Goal: Find specific page/section: Find specific page/section

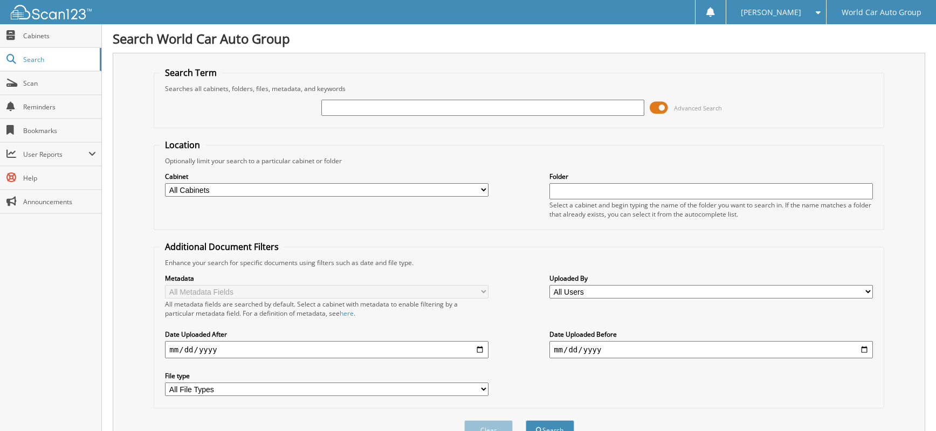
click at [427, 104] on input "text" at bounding box center [482, 108] width 323 height 16
type input "071152"
click at [526, 420] on button "Search" at bounding box center [550, 430] width 49 height 20
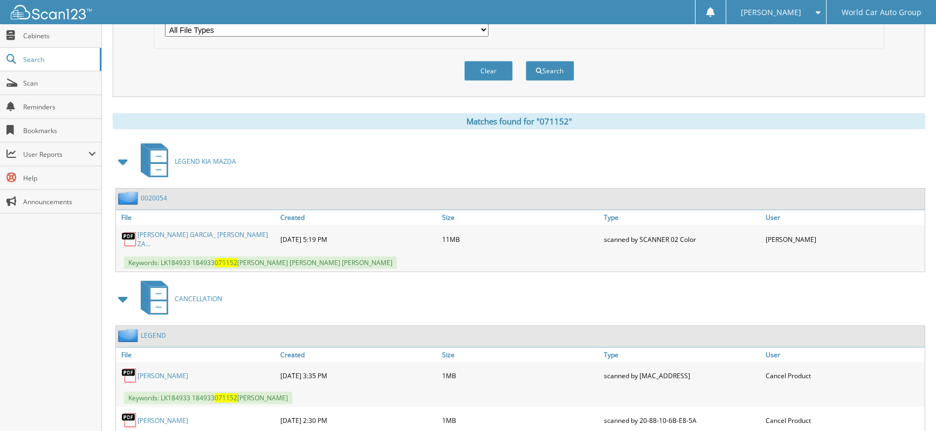
scroll to position [413, 0]
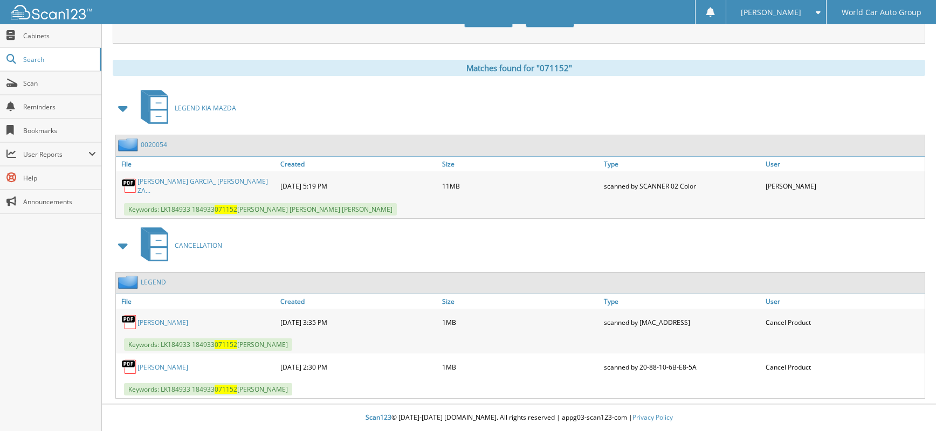
click at [163, 321] on link "JUAN GARCIA" at bounding box center [162, 322] width 51 height 9
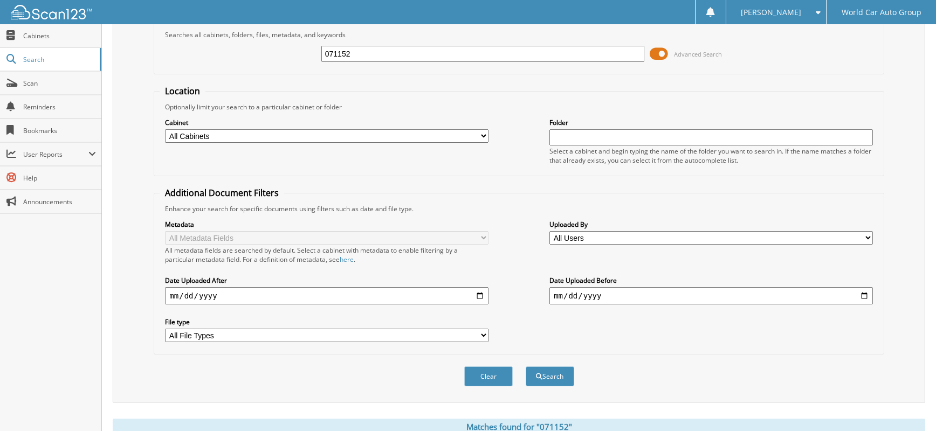
drag, startPoint x: 369, startPoint y: 56, endPoint x: 303, endPoint y: 59, distance: 65.8
click at [305, 59] on div "071152 Advanced Search" at bounding box center [519, 53] width 718 height 29
type input "CRISTINA LUNA"
click at [526, 367] on button "Search" at bounding box center [550, 377] width 49 height 20
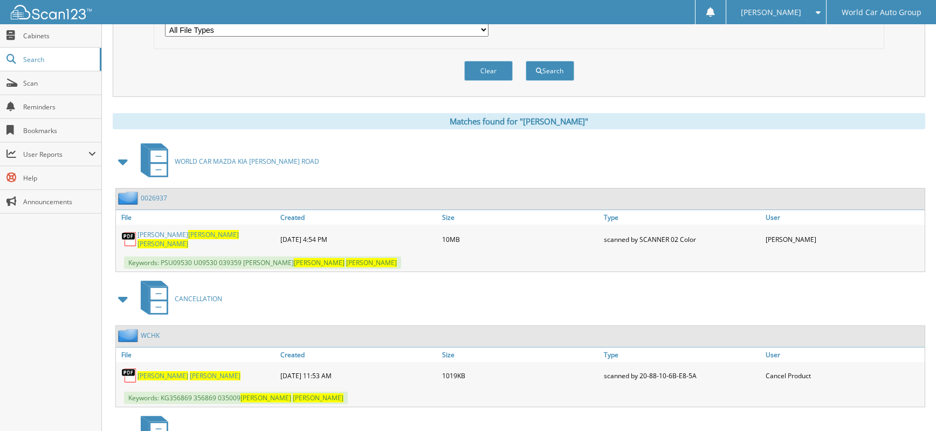
scroll to position [431, 0]
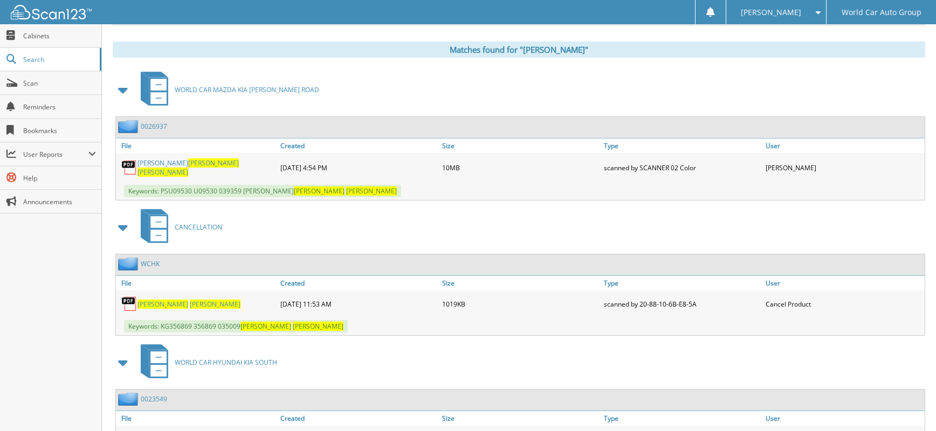
click at [190, 301] on span "LUNA" at bounding box center [215, 304] width 51 height 9
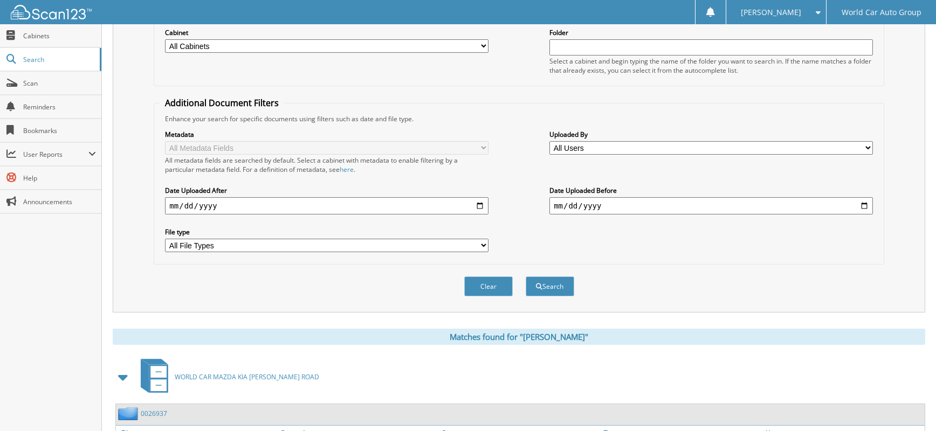
scroll to position [0, 0]
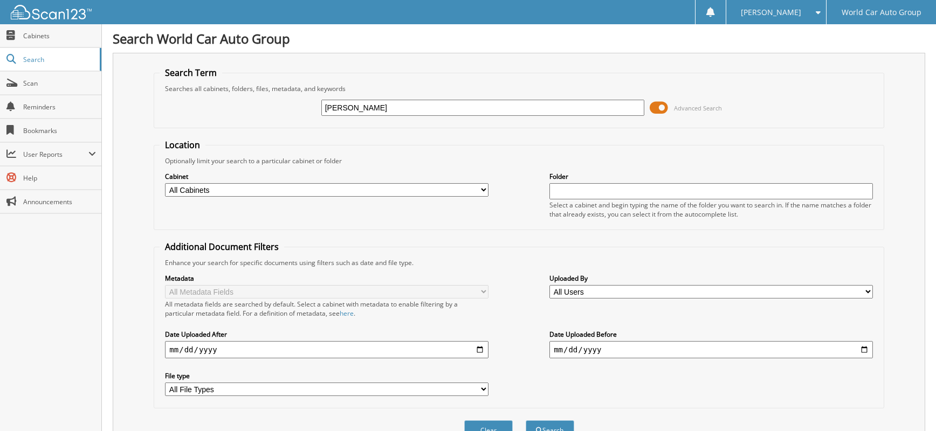
click at [429, 106] on input "CRISTINA LUNA" at bounding box center [482, 108] width 323 height 16
type input "040712"
click at [526, 420] on button "Search" at bounding box center [550, 430] width 49 height 20
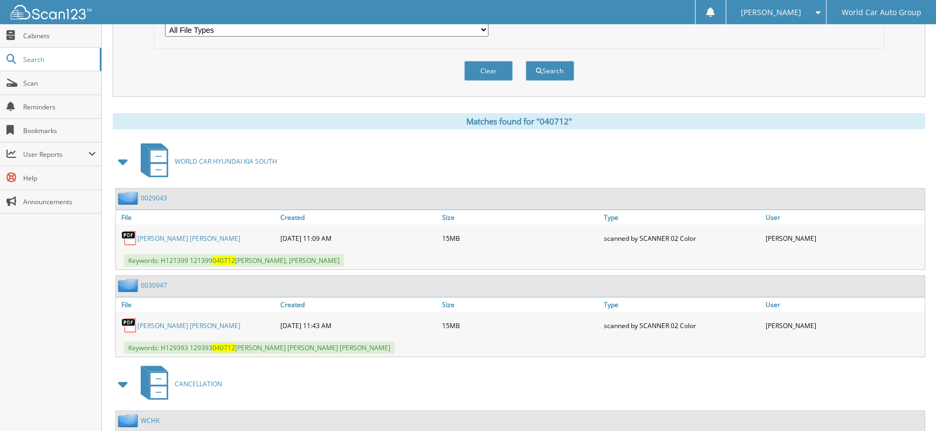
scroll to position [503, 0]
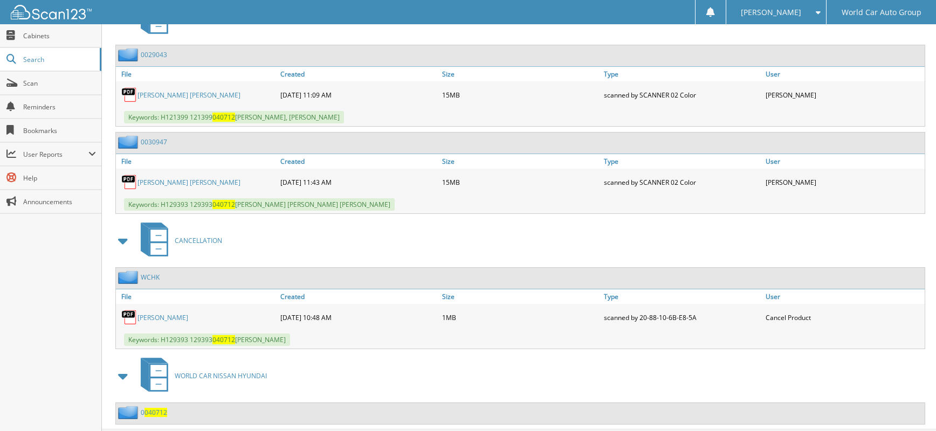
click at [188, 322] on link "ROSALINDA MELCHOR" at bounding box center [162, 317] width 51 height 9
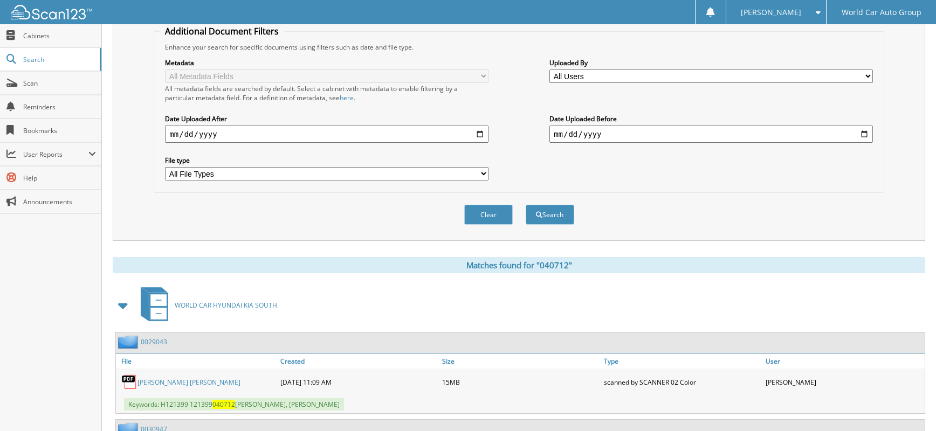
scroll to position [0, 0]
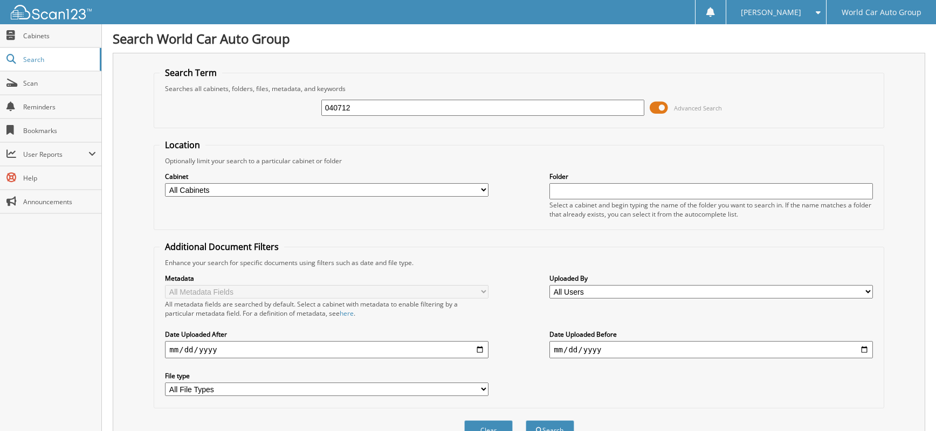
drag, startPoint x: 379, startPoint y: 117, endPoint x: 381, endPoint y: 109, distance: 7.7
click at [380, 113] on div "040712 Advanced Search" at bounding box center [519, 107] width 718 height 29
click at [381, 109] on input "040712" at bounding box center [482, 108] width 323 height 16
type input "038407"
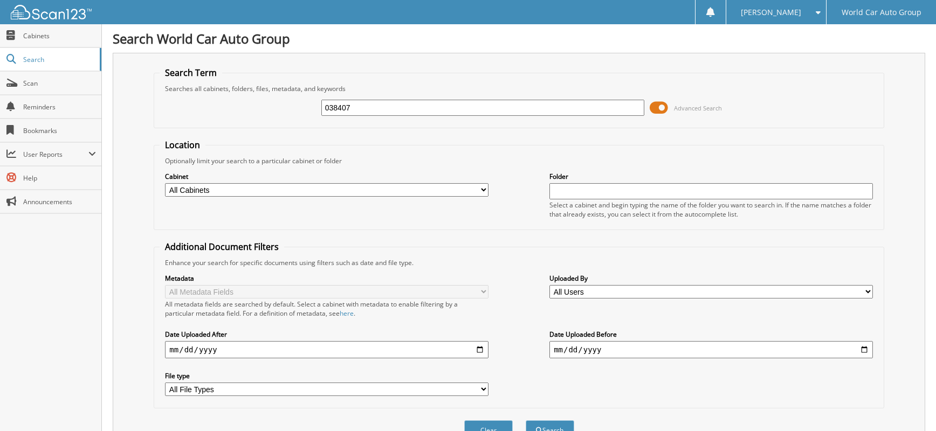
click at [526, 420] on button "Search" at bounding box center [550, 430] width 49 height 20
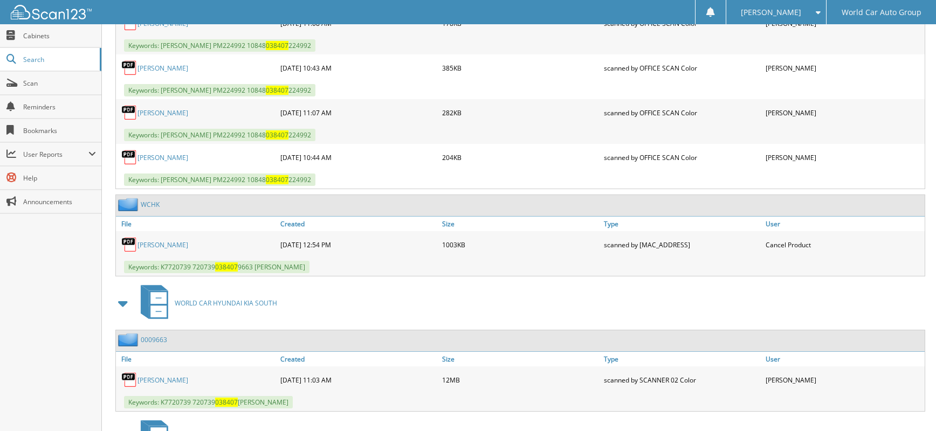
scroll to position [431, 0]
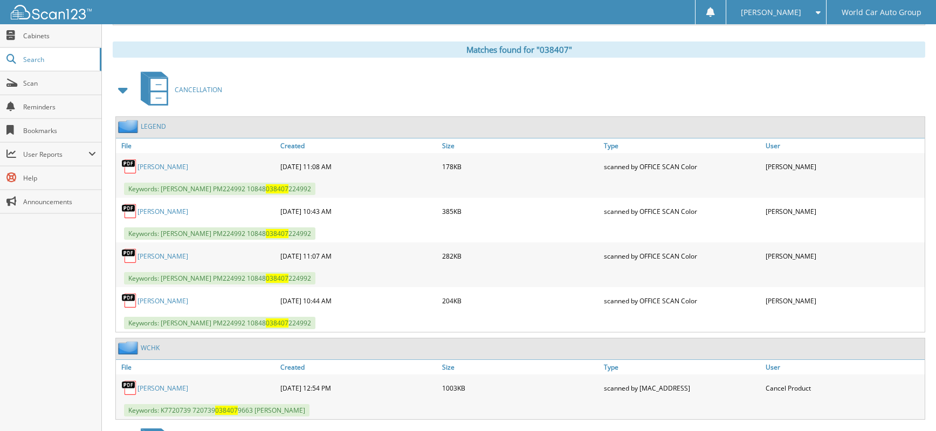
click at [157, 387] on link "[PERSON_NAME]" at bounding box center [162, 388] width 51 height 9
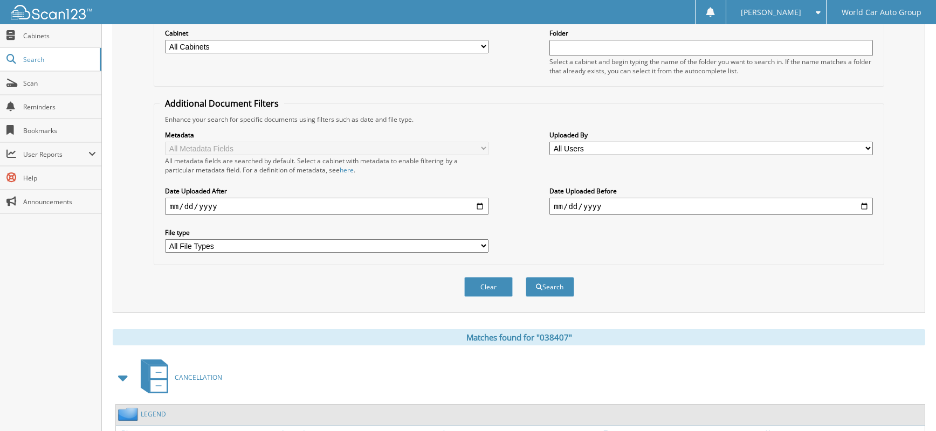
scroll to position [0, 0]
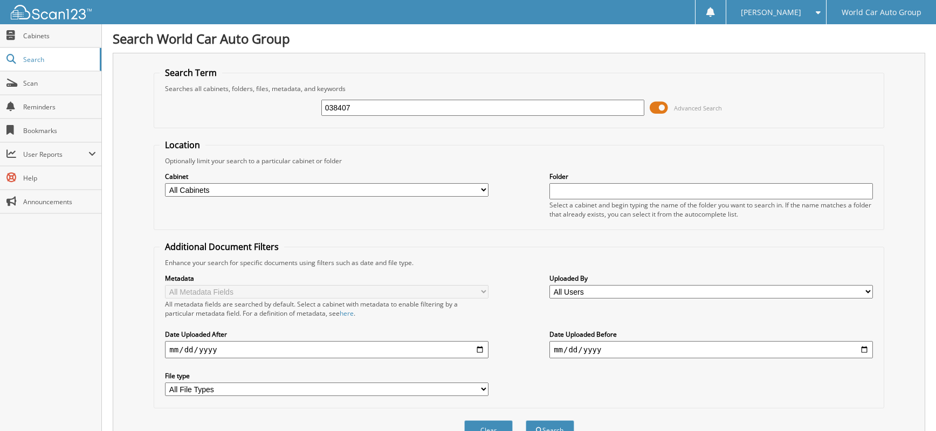
click at [439, 110] on input "038407" at bounding box center [482, 108] width 323 height 16
type input "042396"
click at [526, 420] on button "Search" at bounding box center [550, 430] width 49 height 20
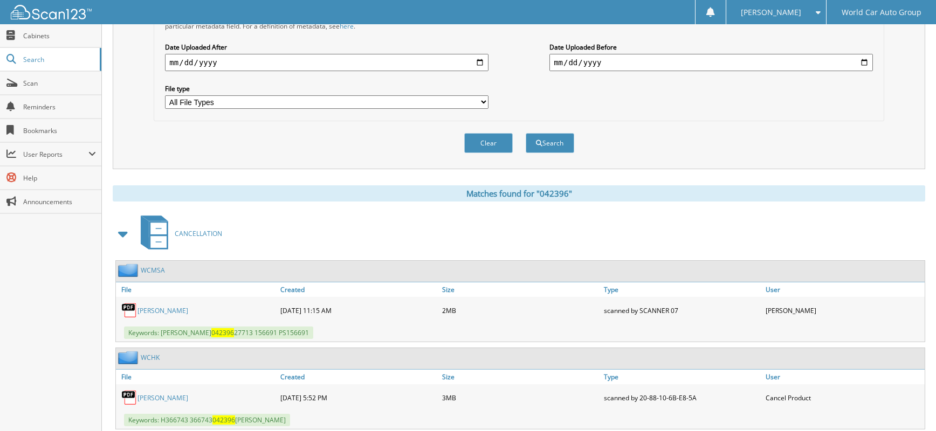
scroll to position [431, 0]
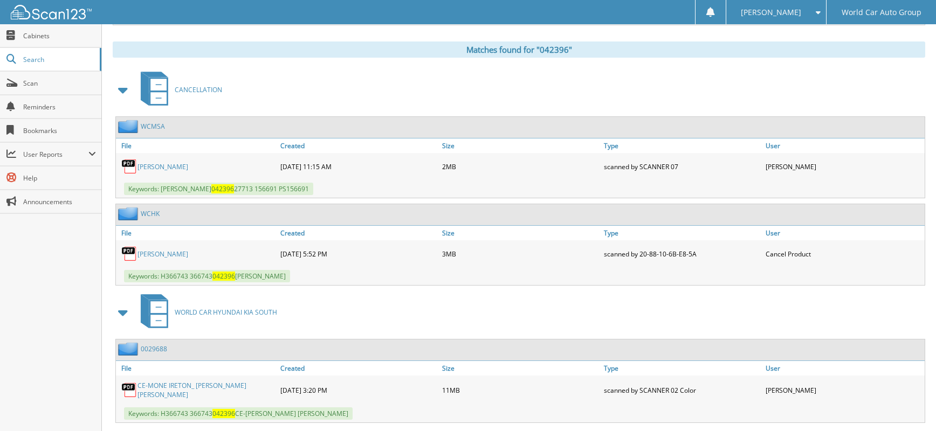
click at [163, 257] on link "CE-MONE IRETON" at bounding box center [162, 254] width 51 height 9
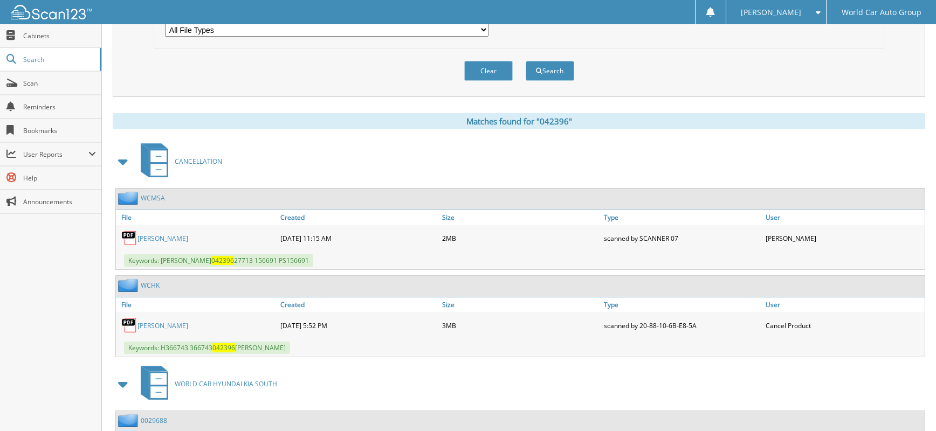
scroll to position [72, 0]
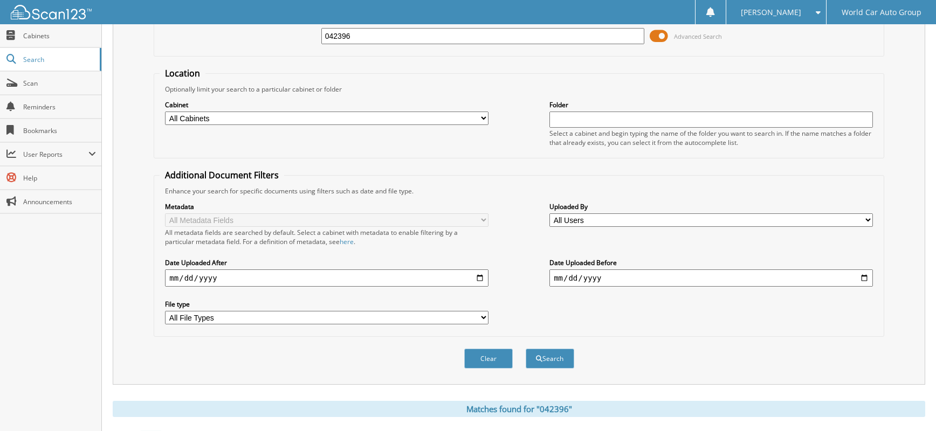
drag, startPoint x: 453, startPoint y: 38, endPoint x: 330, endPoint y: 39, distance: 122.9
click at [330, 39] on input "042396" at bounding box center [482, 36] width 323 height 16
type input "0"
type input "038049"
click at [526, 349] on button "Search" at bounding box center [550, 359] width 49 height 20
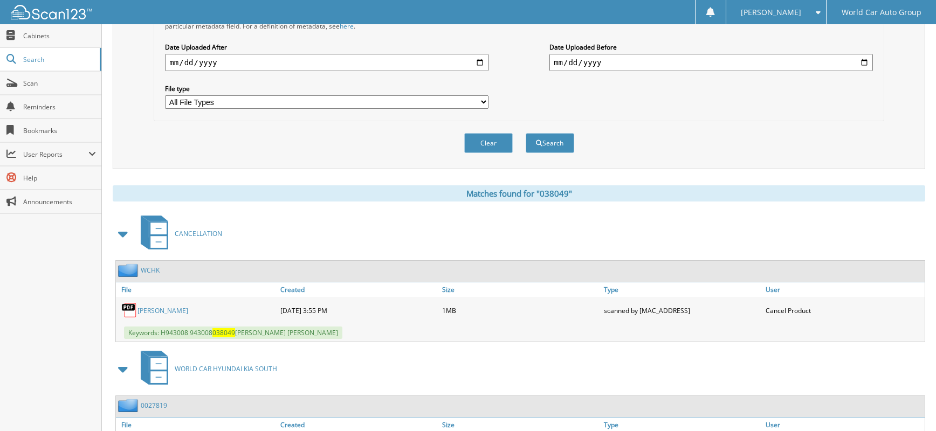
scroll to position [360, 0]
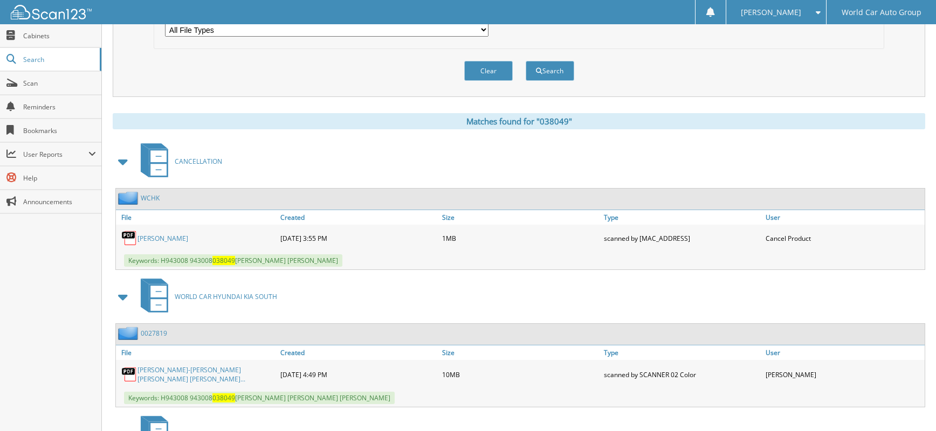
click at [174, 234] on link "[PERSON_NAME]" at bounding box center [162, 238] width 51 height 9
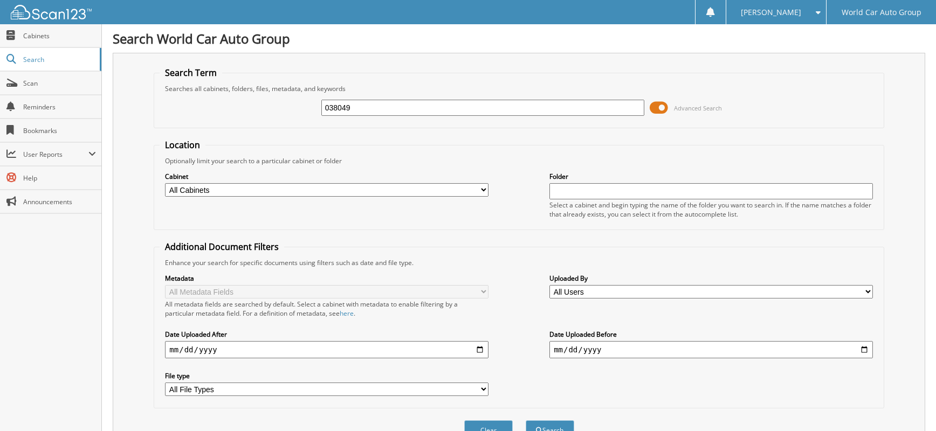
drag, startPoint x: 377, startPoint y: 105, endPoint x: 288, endPoint y: 112, distance: 89.2
click at [291, 112] on div "038049 Advanced Search" at bounding box center [519, 107] width 718 height 29
type input "411484"
click at [526, 420] on button "Search" at bounding box center [550, 430] width 49 height 20
click at [368, 110] on input "411484" at bounding box center [482, 108] width 323 height 16
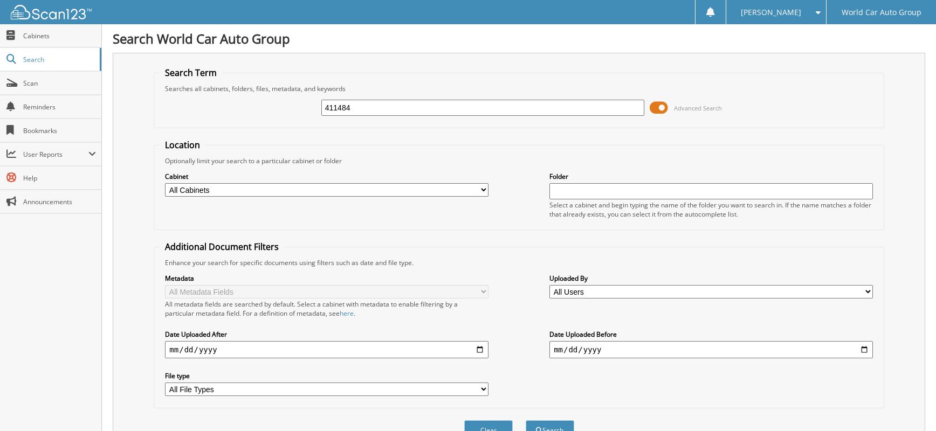
click at [368, 109] on input "411484" at bounding box center [482, 108] width 323 height 16
type input "5"
type input "316147"
click at [526, 420] on button "Search" at bounding box center [550, 430] width 49 height 20
drag, startPoint x: 360, startPoint y: 107, endPoint x: 243, endPoint y: 107, distance: 116.4
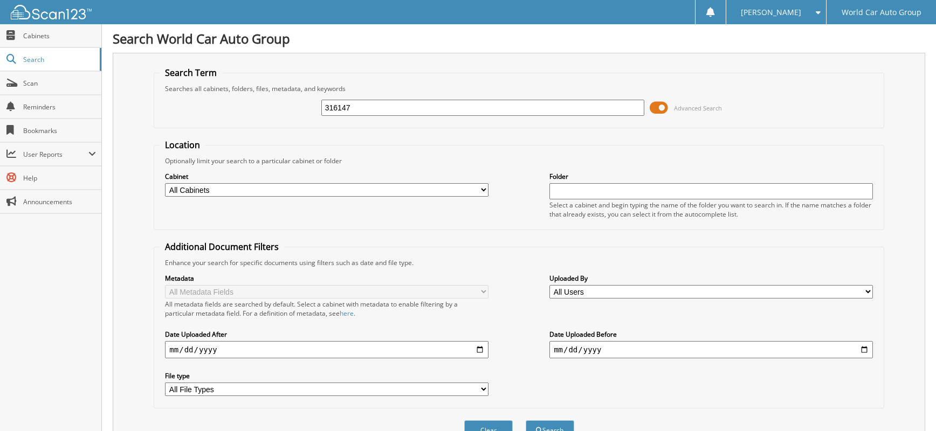
click at [244, 108] on div "316147 Advanced Search" at bounding box center [519, 107] width 718 height 29
type input "316147"
click at [526, 420] on button "Search" at bounding box center [550, 430] width 49 height 20
drag, startPoint x: 383, startPoint y: 100, endPoint x: 201, endPoint y: 102, distance: 181.7
click at [205, 102] on div "316147 Advanced Search" at bounding box center [519, 107] width 718 height 29
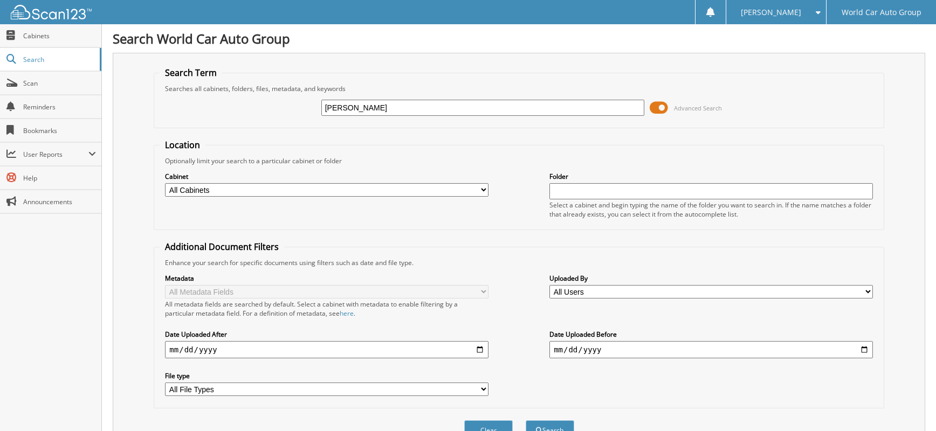
type input "vielma"
click at [526, 420] on button "Search" at bounding box center [550, 430] width 49 height 20
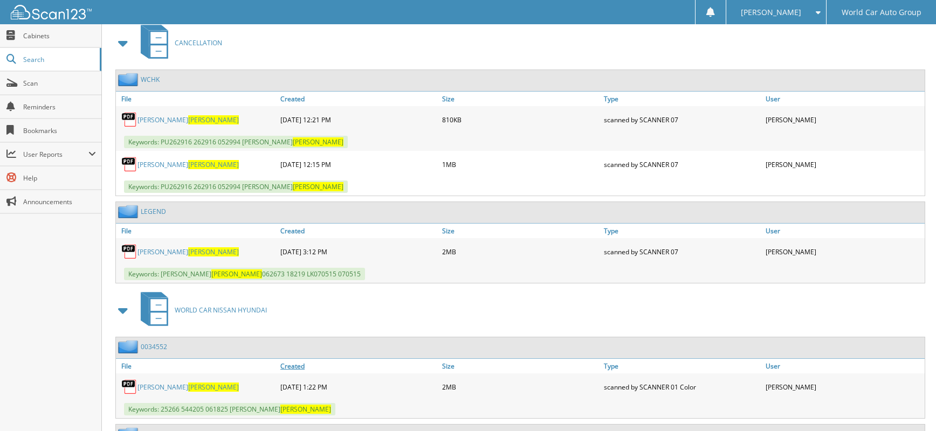
scroll to position [718, 0]
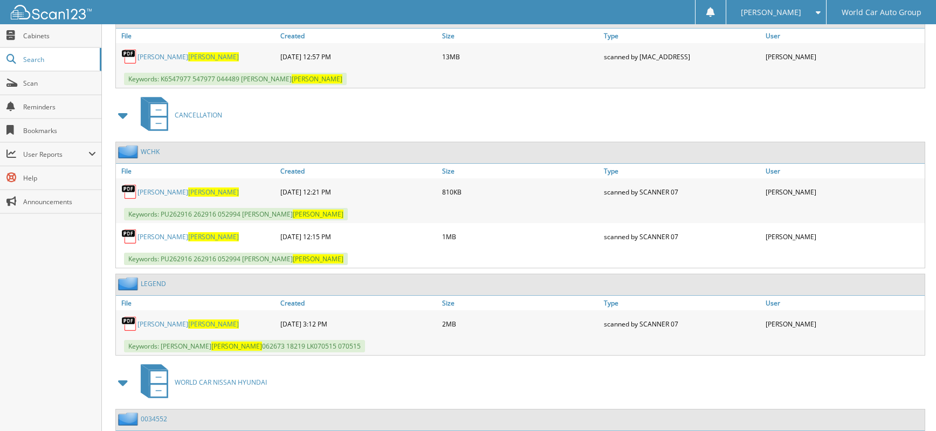
click at [149, 188] on link "[PERSON_NAME]" at bounding box center [187, 192] width 101 height 9
